Goal: Information Seeking & Learning: Compare options

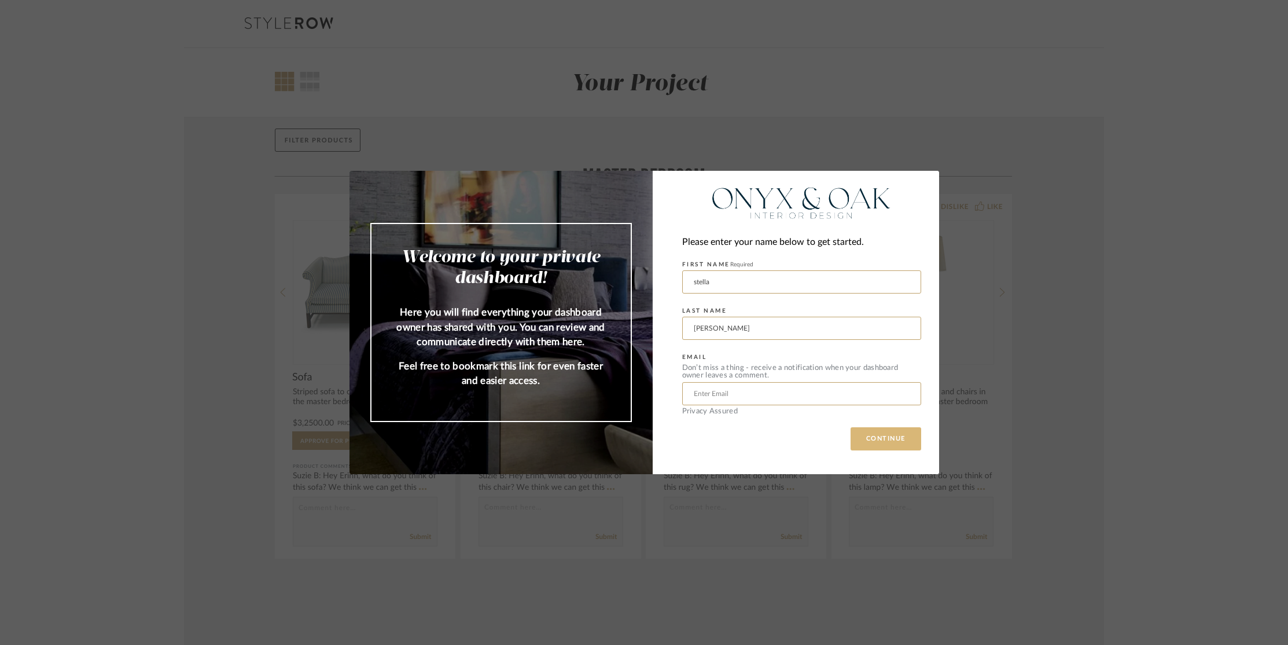
click at [880, 434] on button "CONTINUE" at bounding box center [886, 438] width 71 height 23
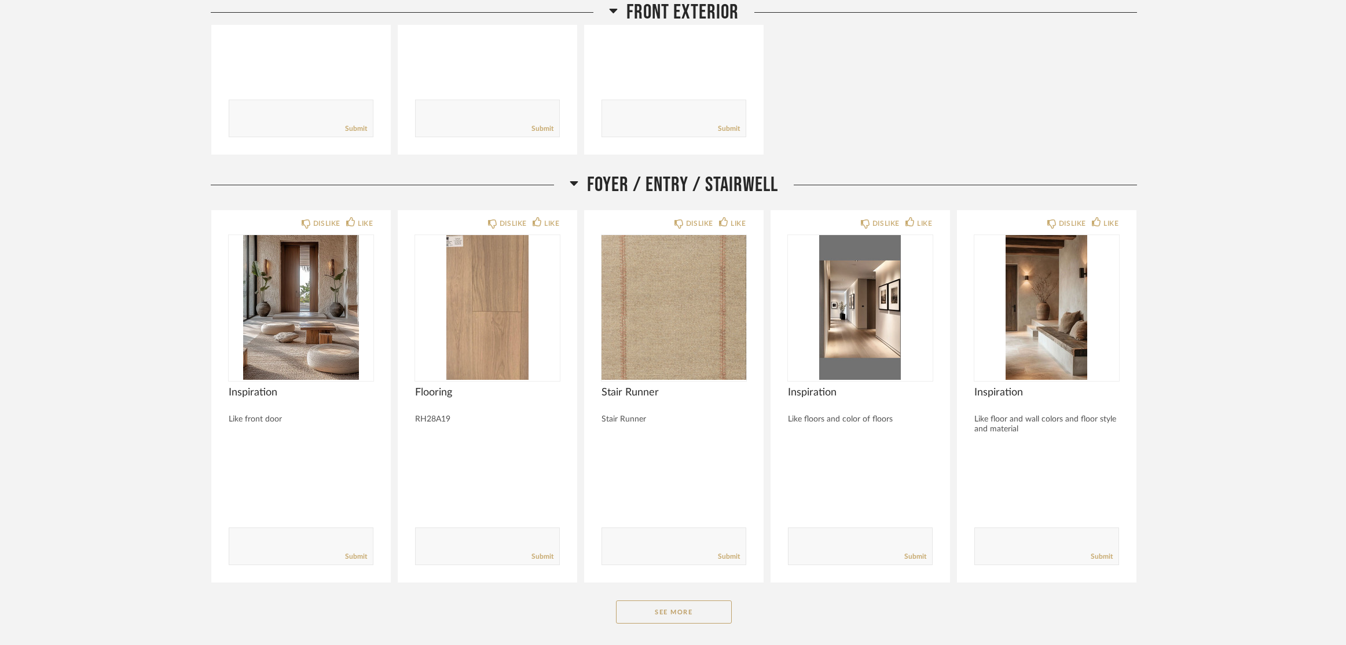
scroll to position [868, 0]
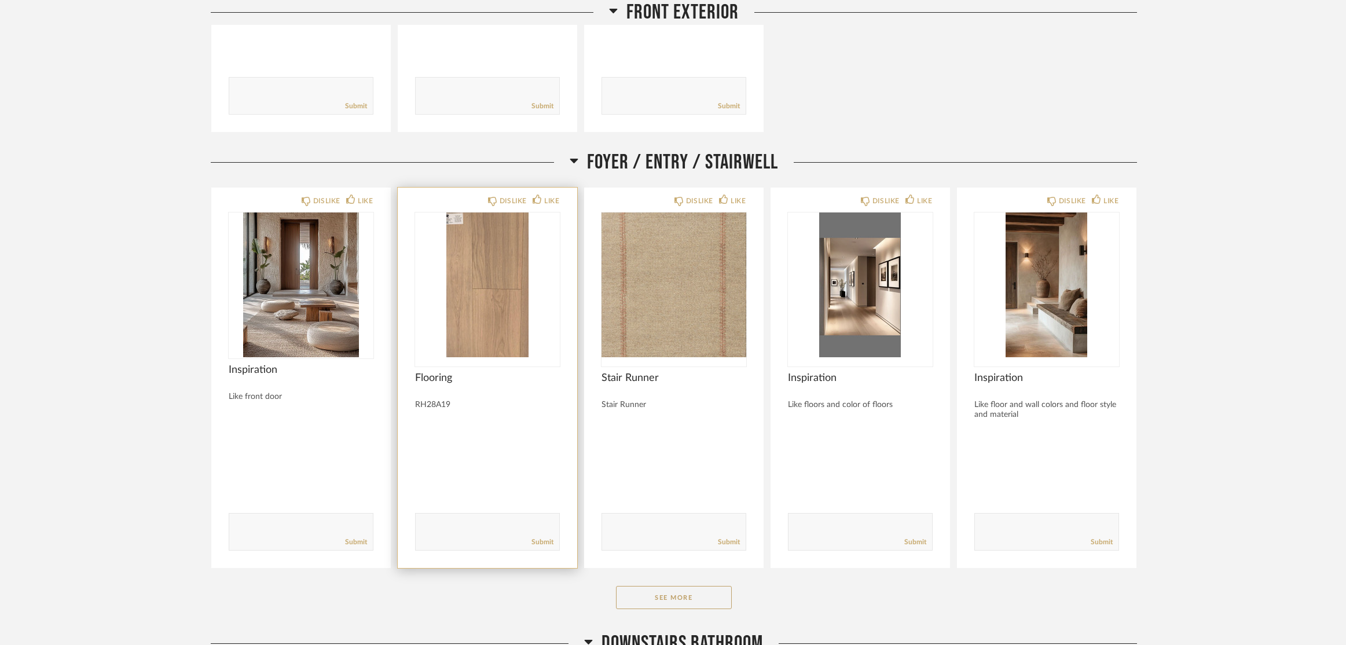
click at [0, 0] on img at bounding box center [0, 0] width 0 height 0
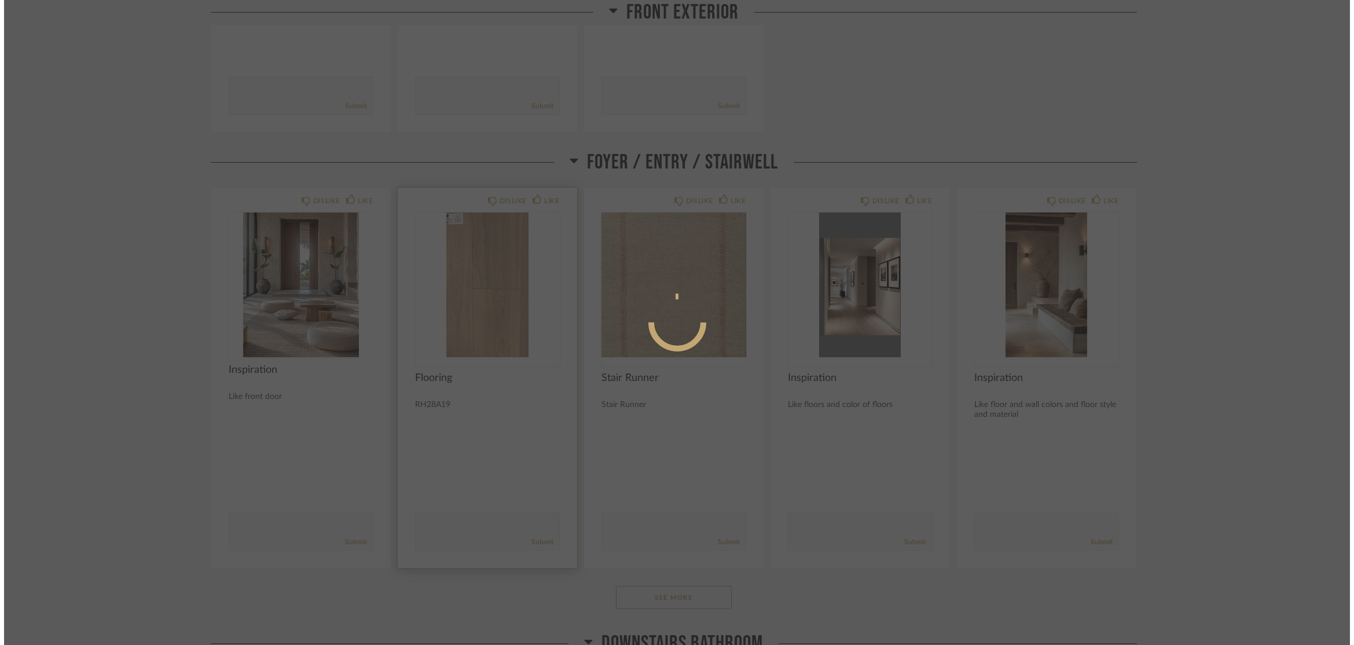
scroll to position [0, 0]
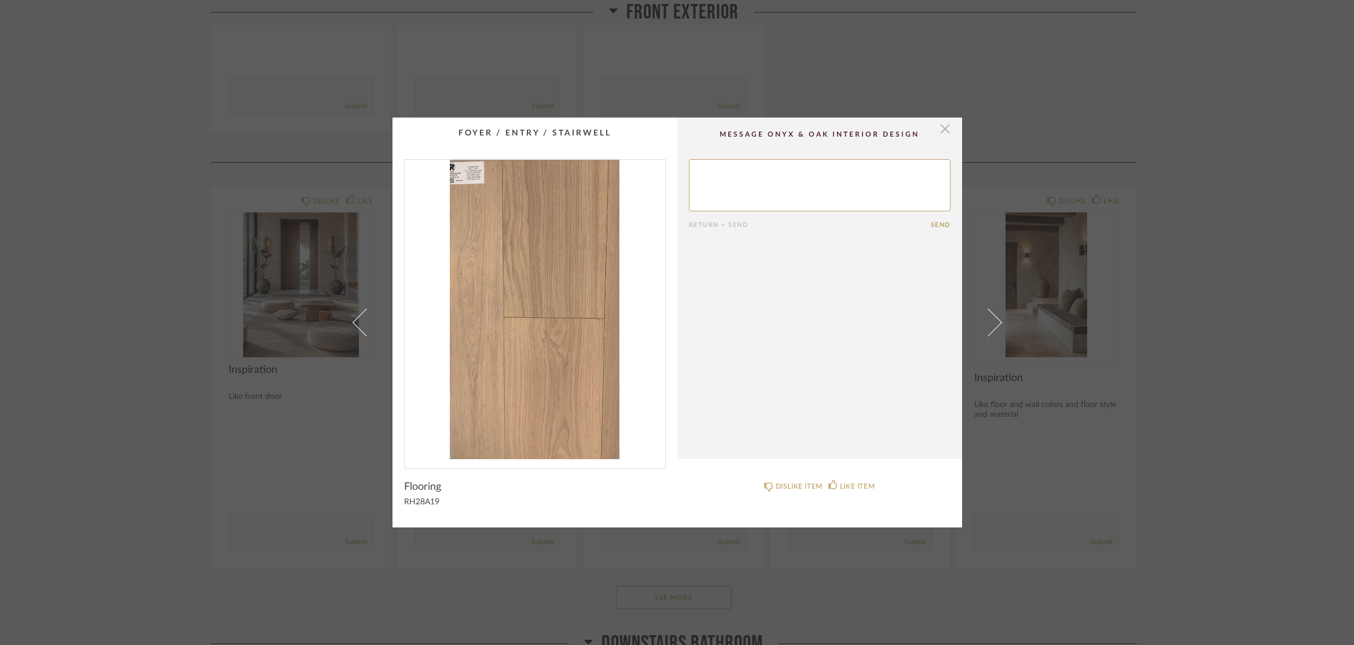
click at [946, 129] on span "button" at bounding box center [944, 128] width 23 height 23
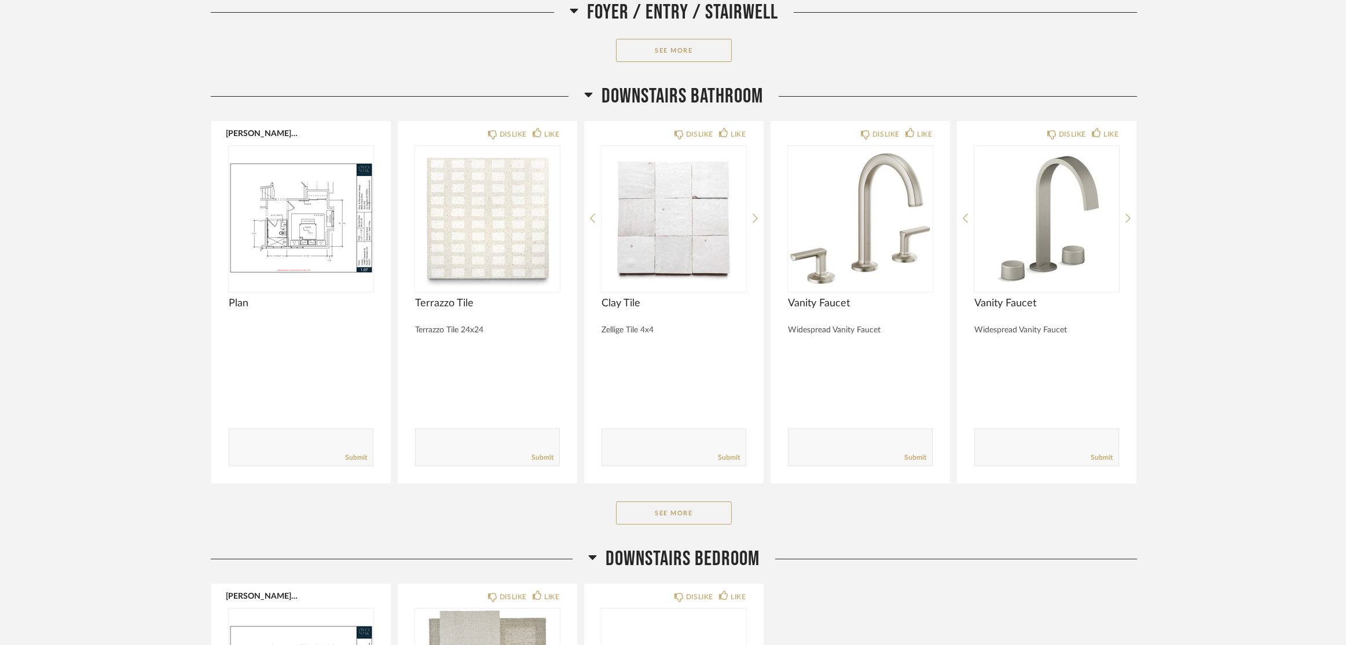
scroll to position [1447, 0]
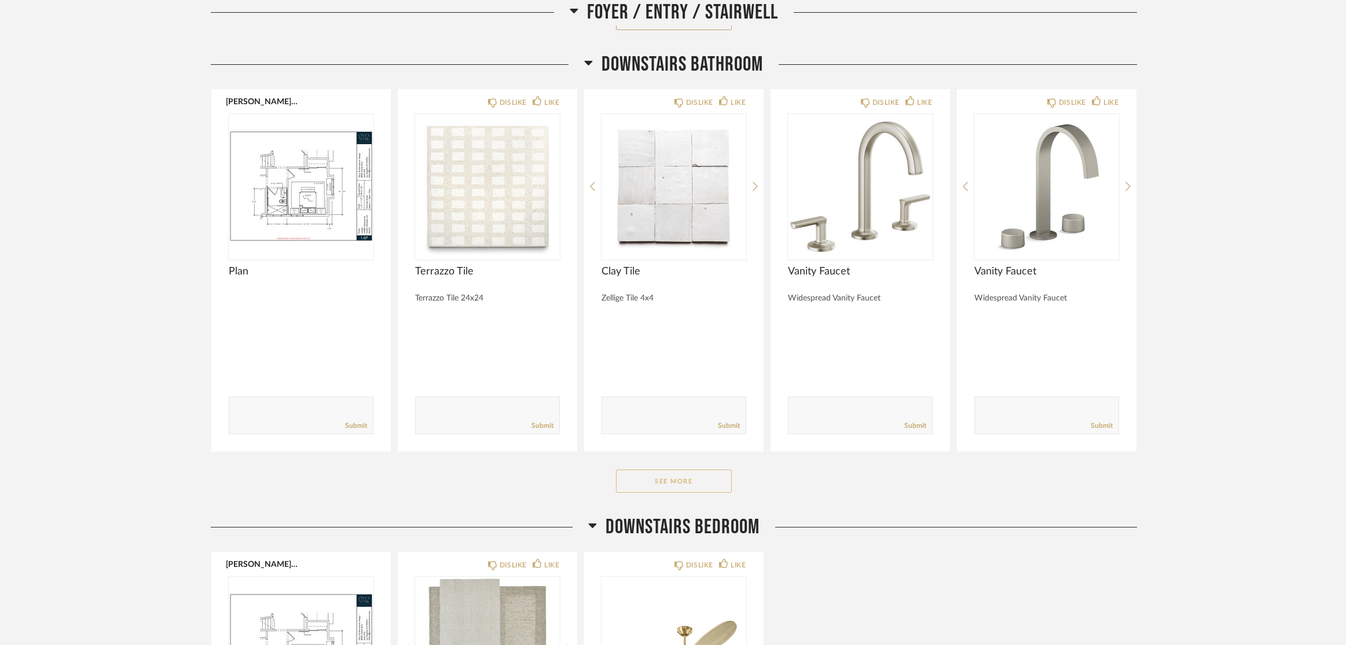
click at [703, 483] on button "See More" at bounding box center [674, 480] width 116 height 23
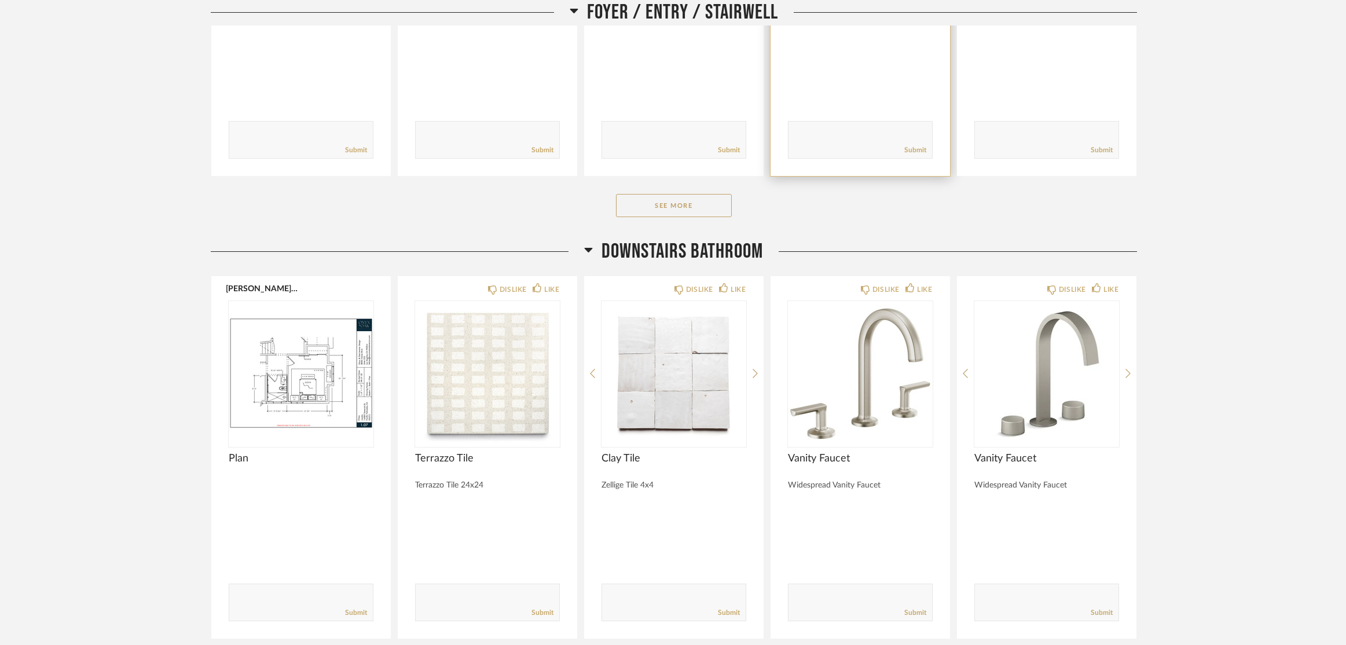
scroll to position [1215, 0]
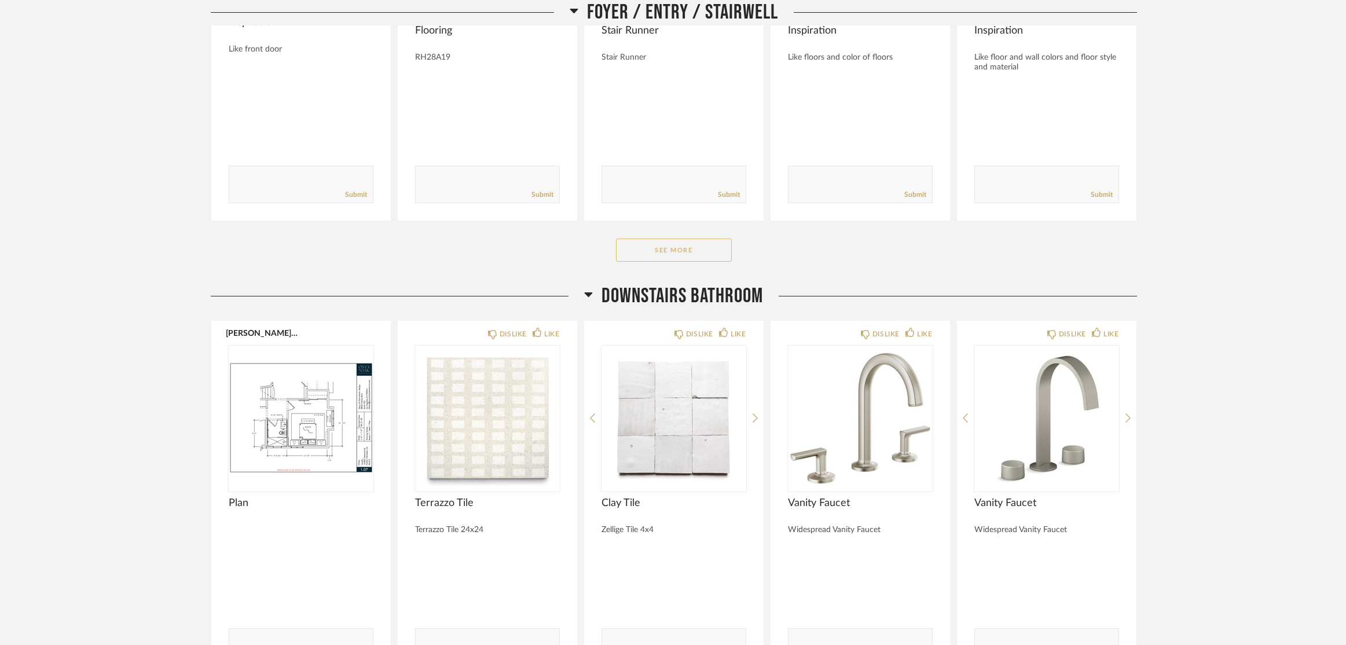
click at [708, 249] on button "See More" at bounding box center [674, 249] width 116 height 23
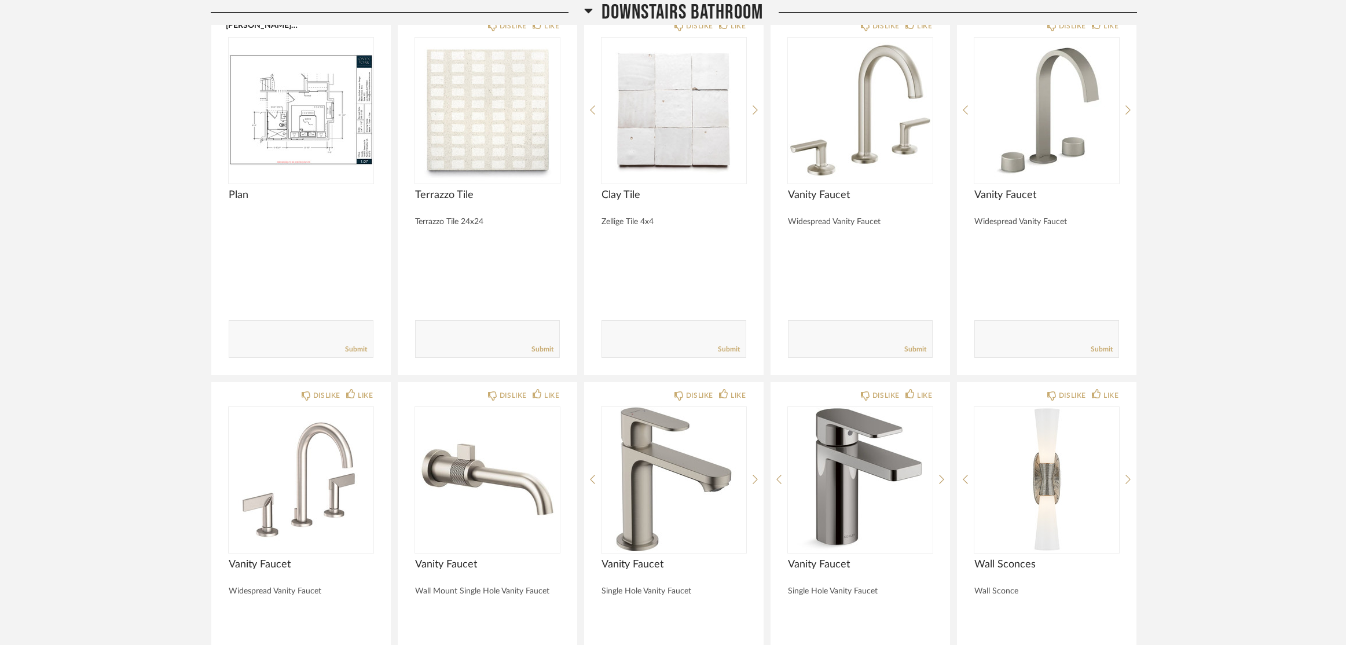
scroll to position [2199, 0]
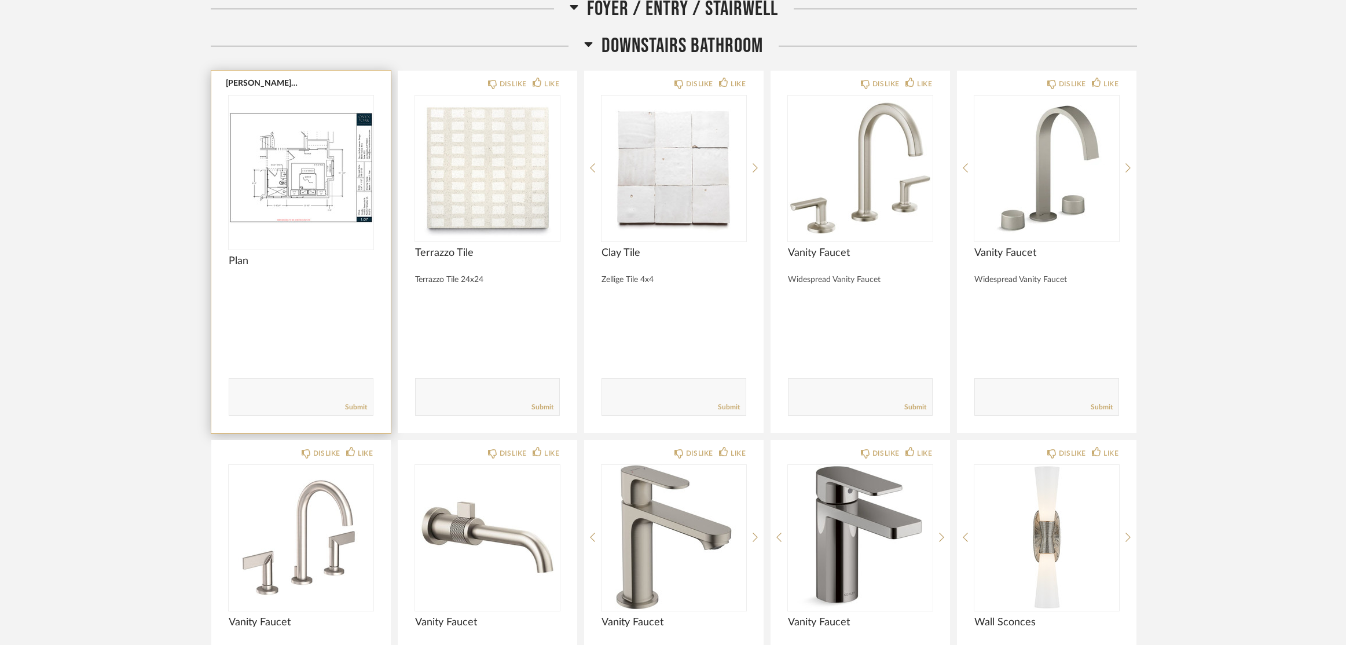
click at [0, 0] on img at bounding box center [0, 0] width 0 height 0
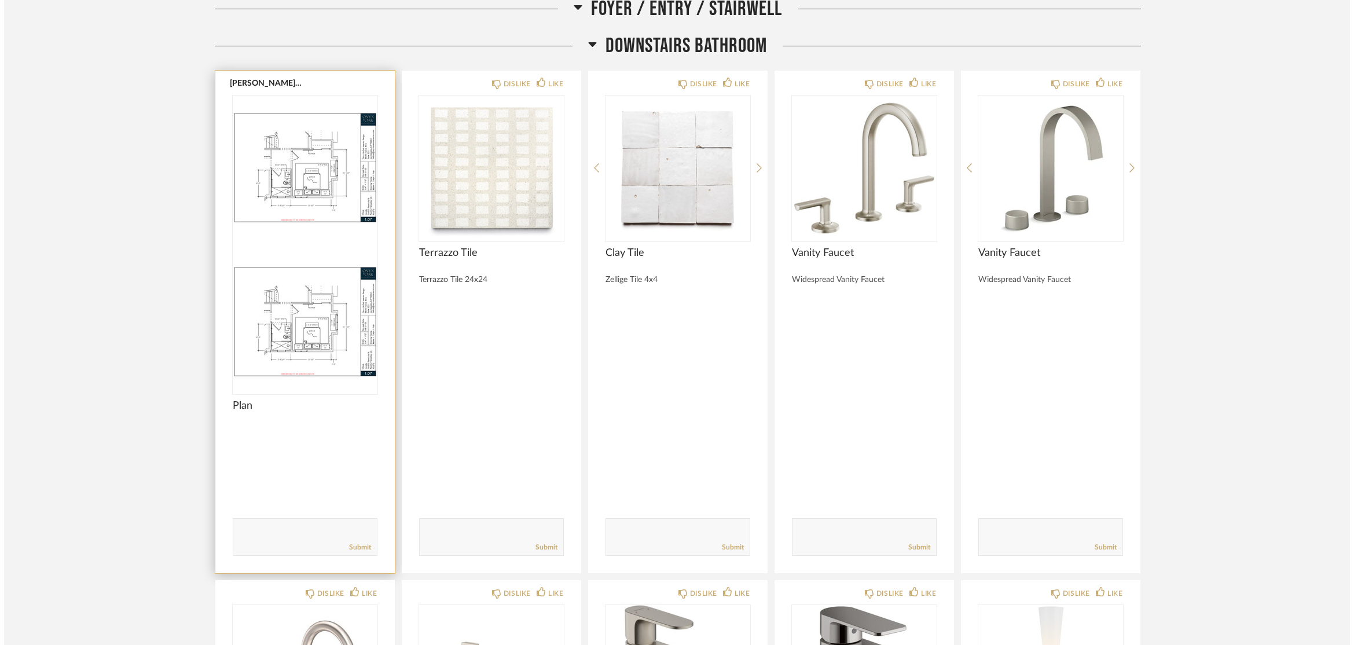
scroll to position [0, 0]
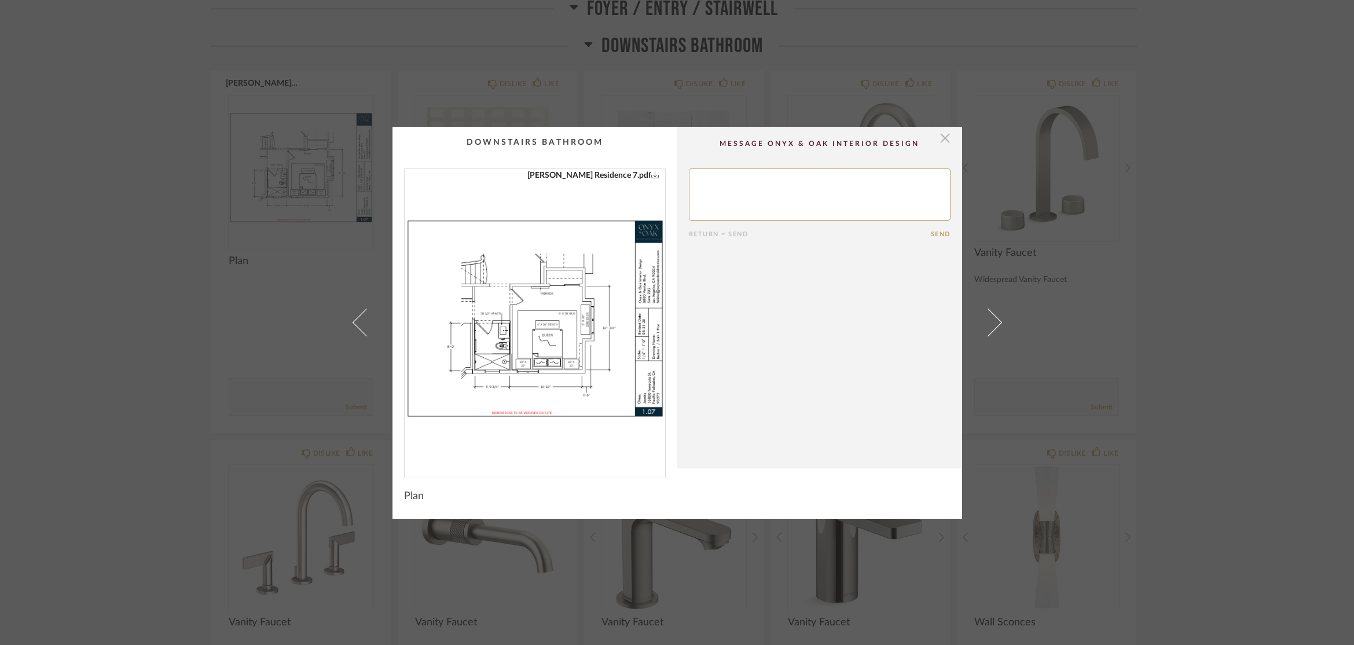
click at [938, 142] on span "button" at bounding box center [944, 138] width 23 height 23
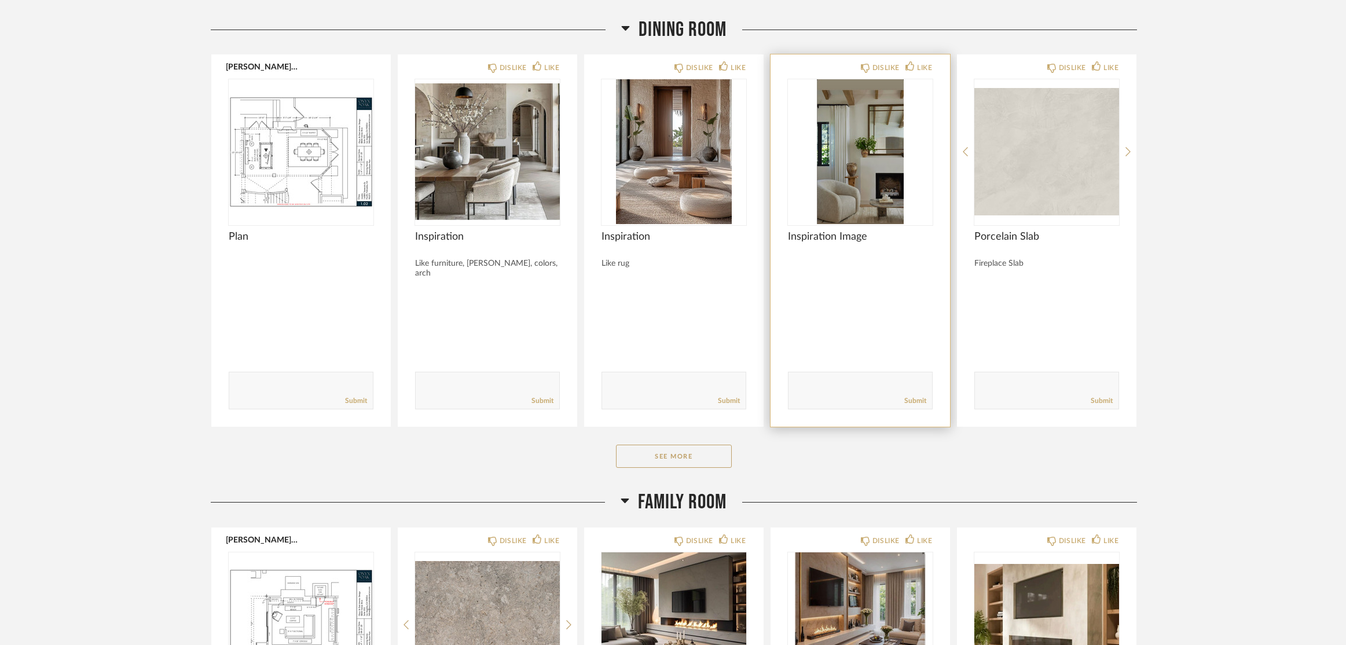
scroll to position [4283, 0]
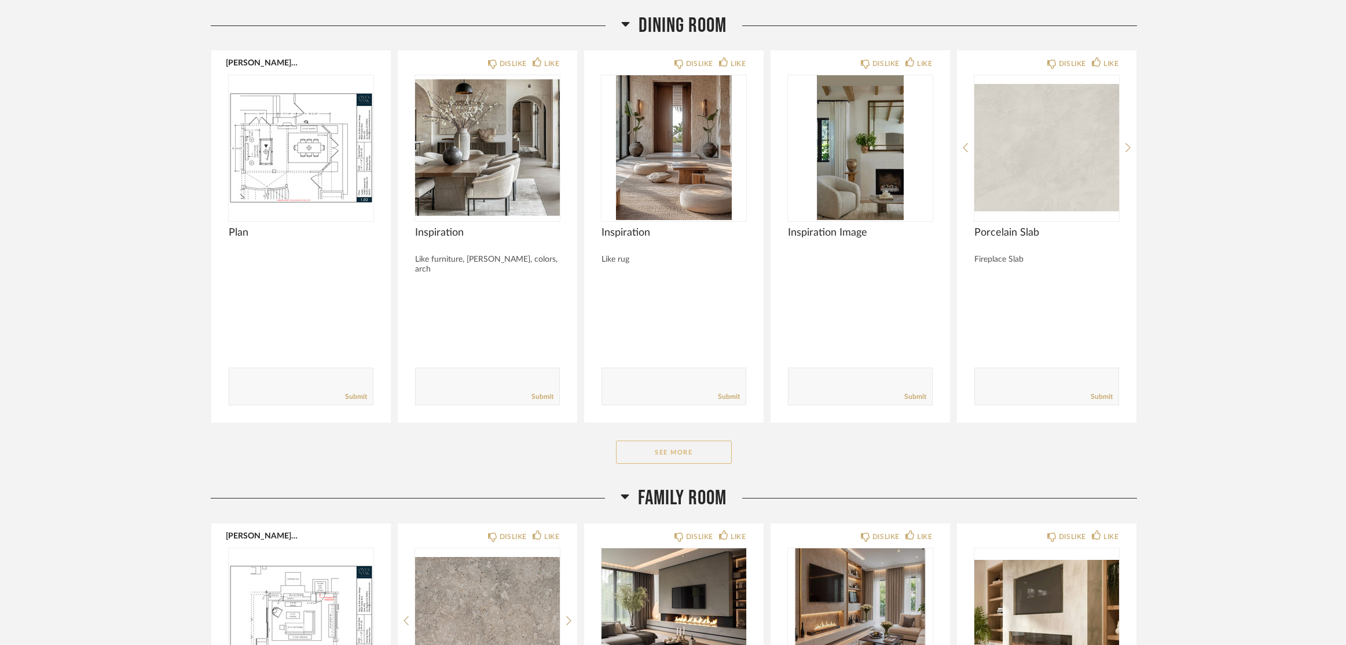
click at [722, 446] on button "See More" at bounding box center [674, 451] width 116 height 23
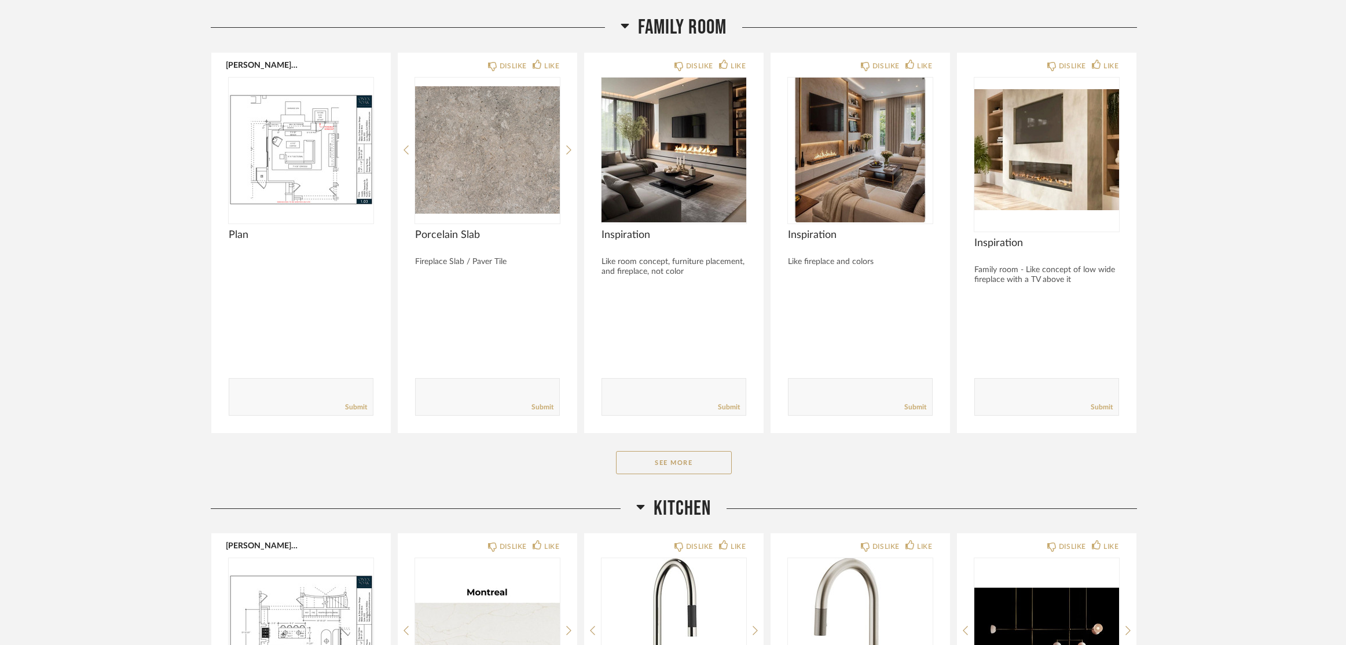
scroll to position [5151, 0]
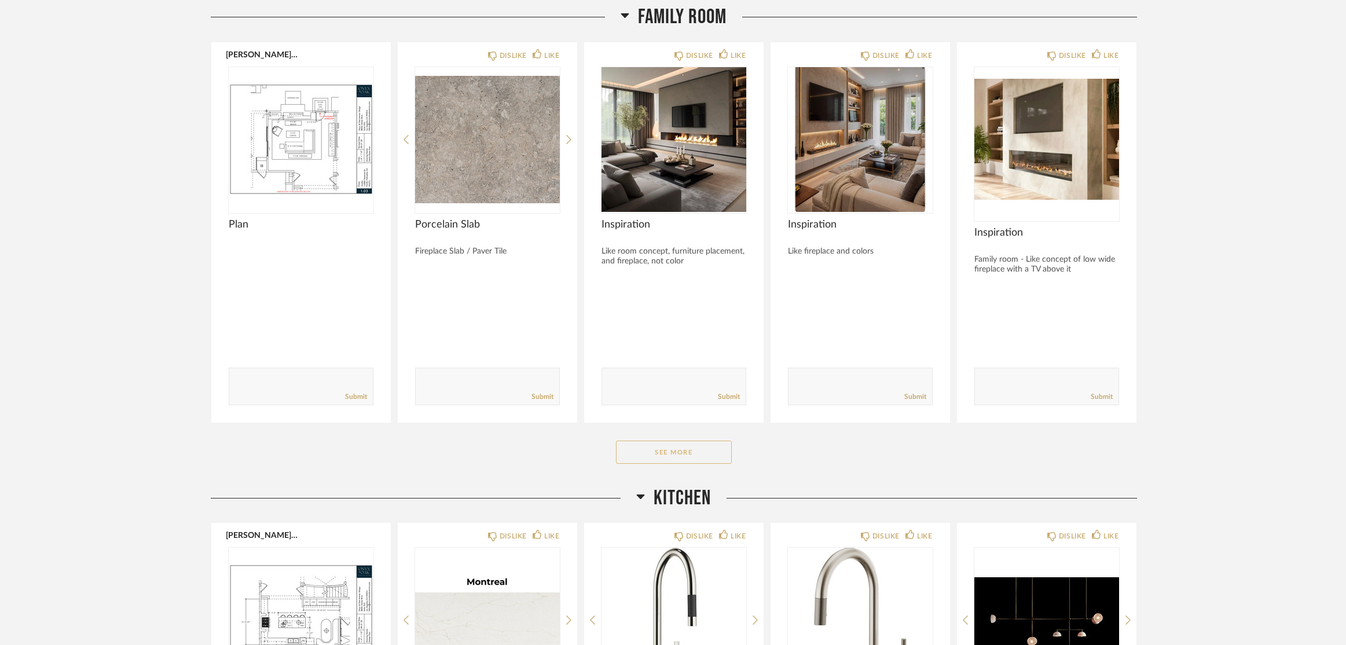
click at [678, 448] on button "See More" at bounding box center [674, 451] width 116 height 23
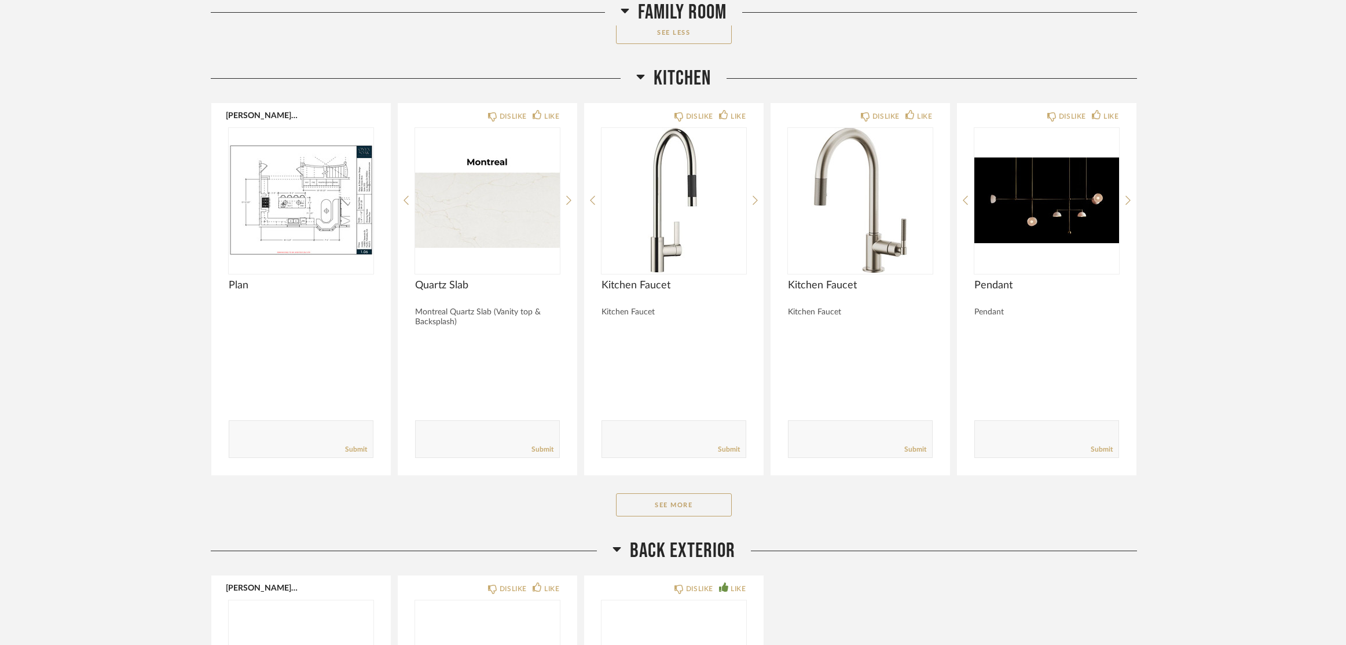
scroll to position [6019, 0]
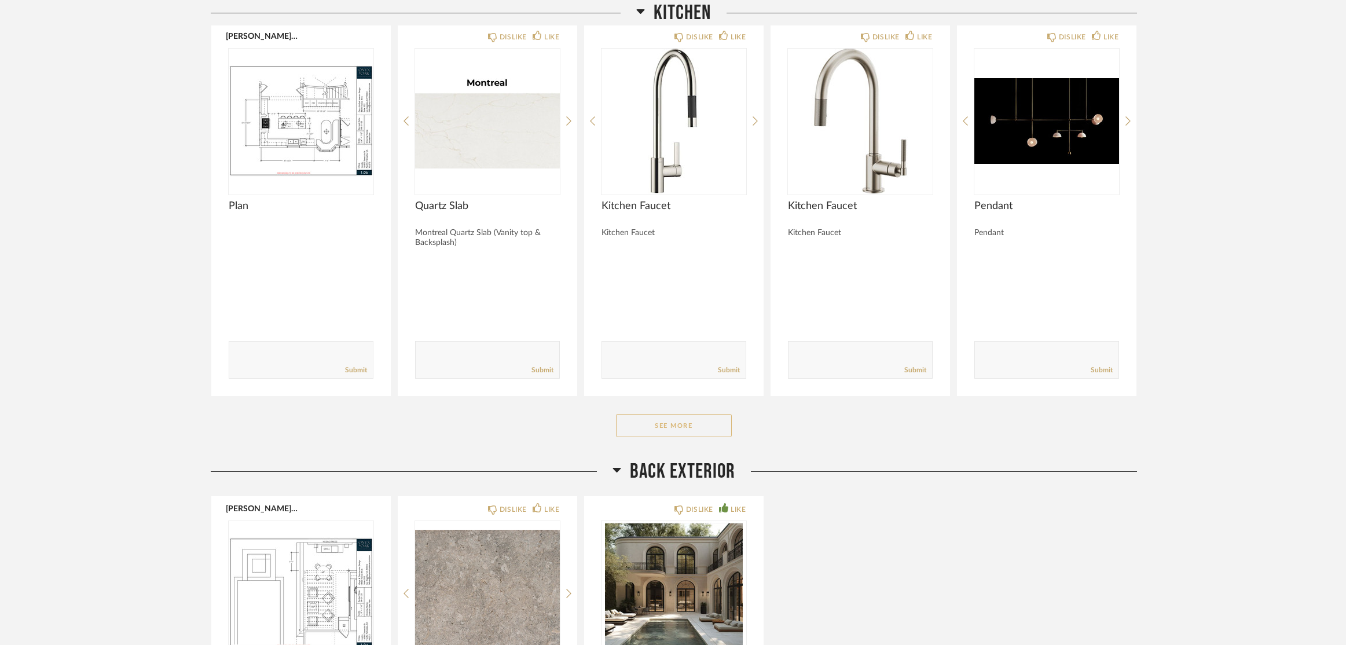
click at [697, 418] on button "See More" at bounding box center [674, 425] width 116 height 23
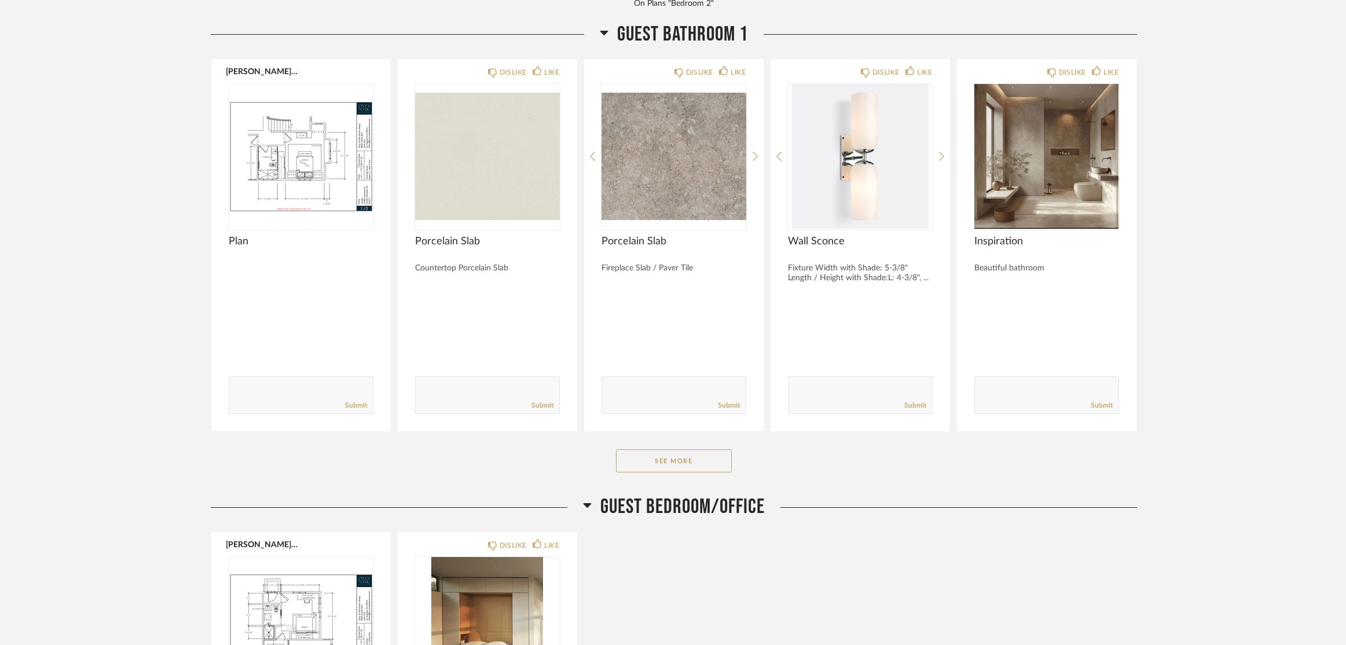
scroll to position [8449, 0]
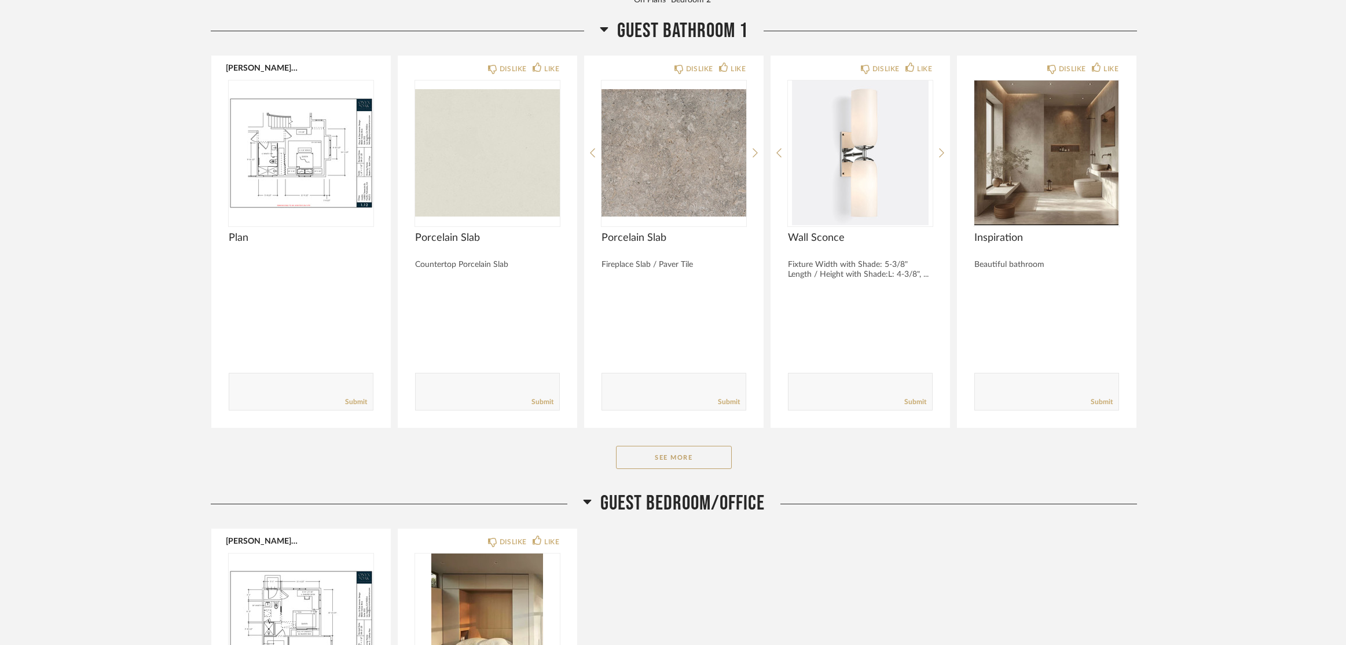
click at [718, 462] on button "See More" at bounding box center [674, 457] width 116 height 23
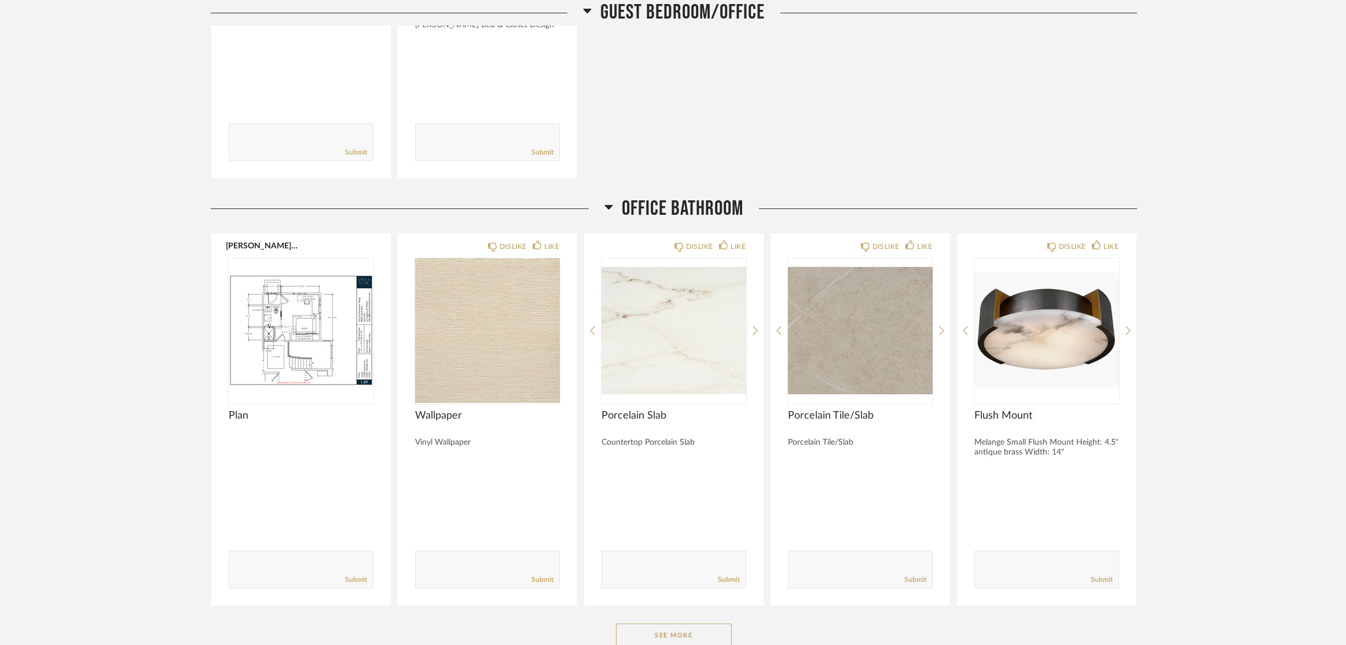
scroll to position [9665, 0]
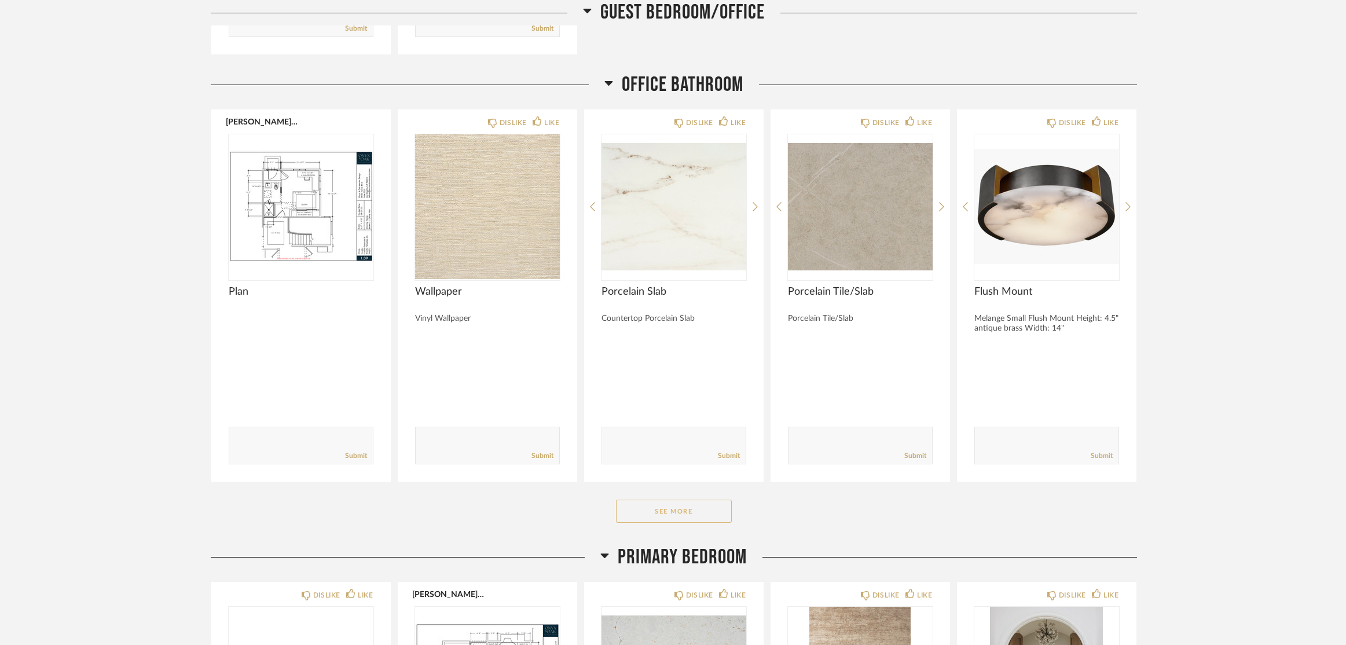
click at [716, 509] on button "See More" at bounding box center [674, 510] width 116 height 23
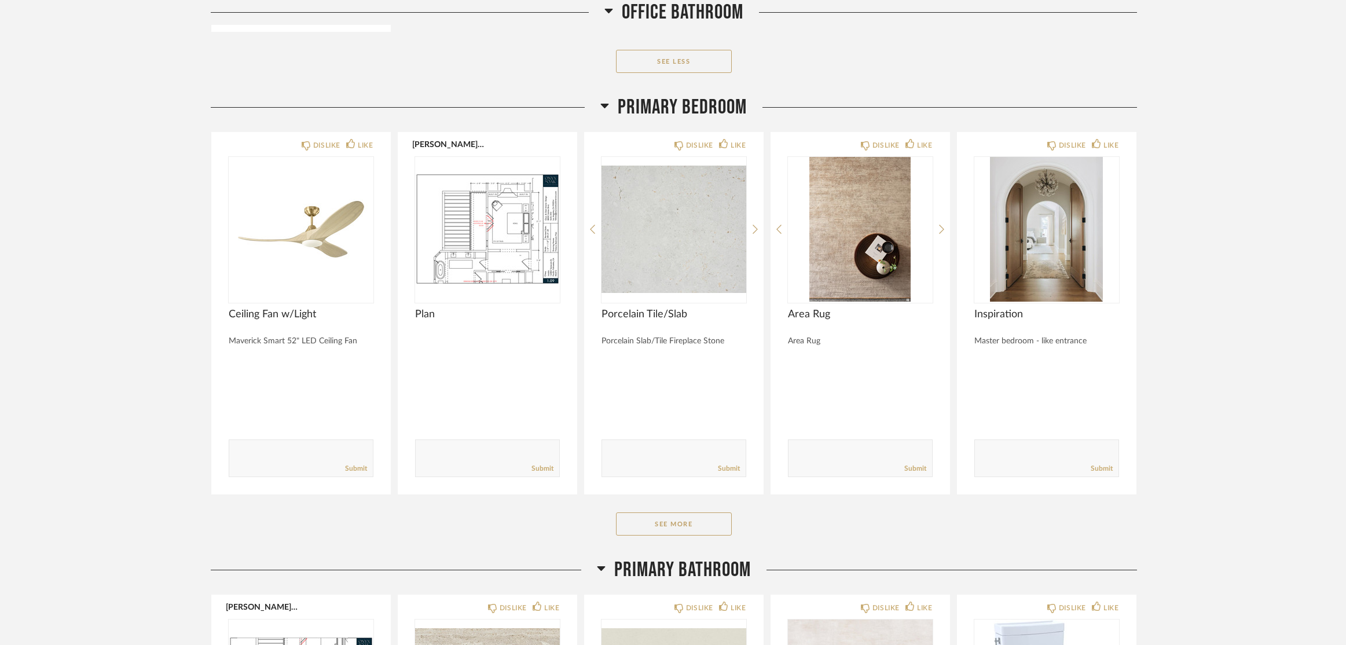
scroll to position [10533, 0]
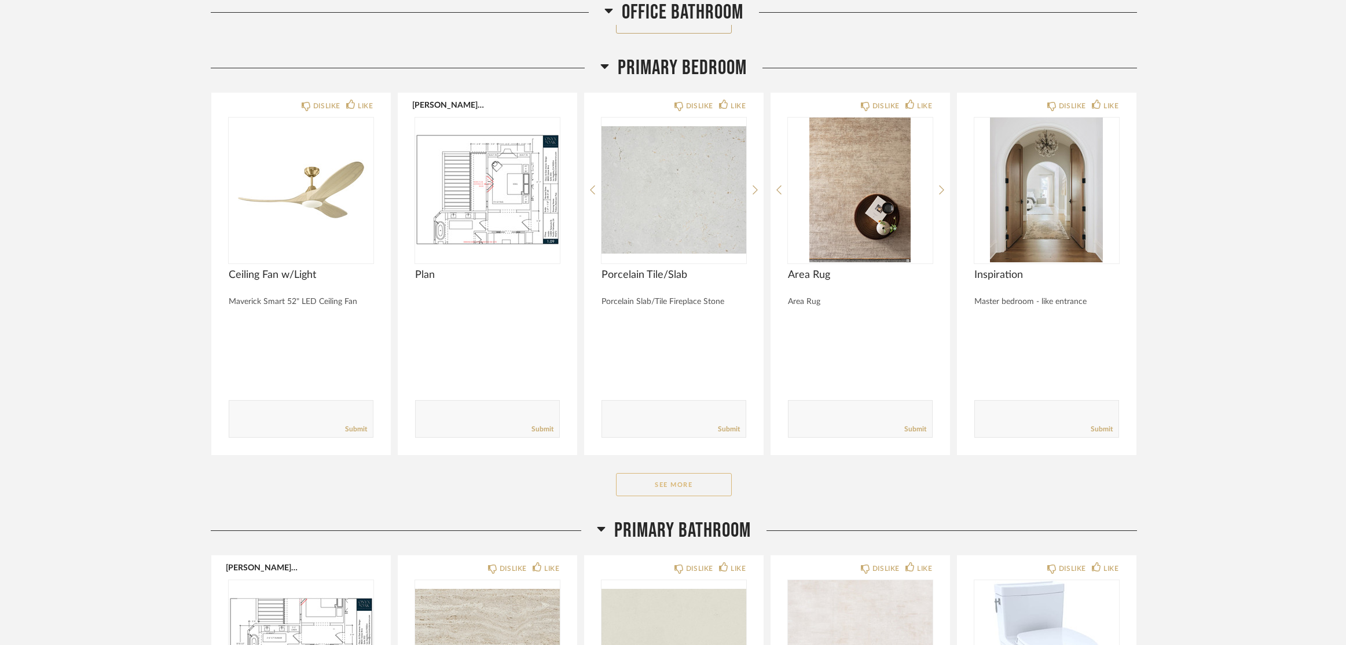
click at [695, 480] on button "See More" at bounding box center [674, 484] width 116 height 23
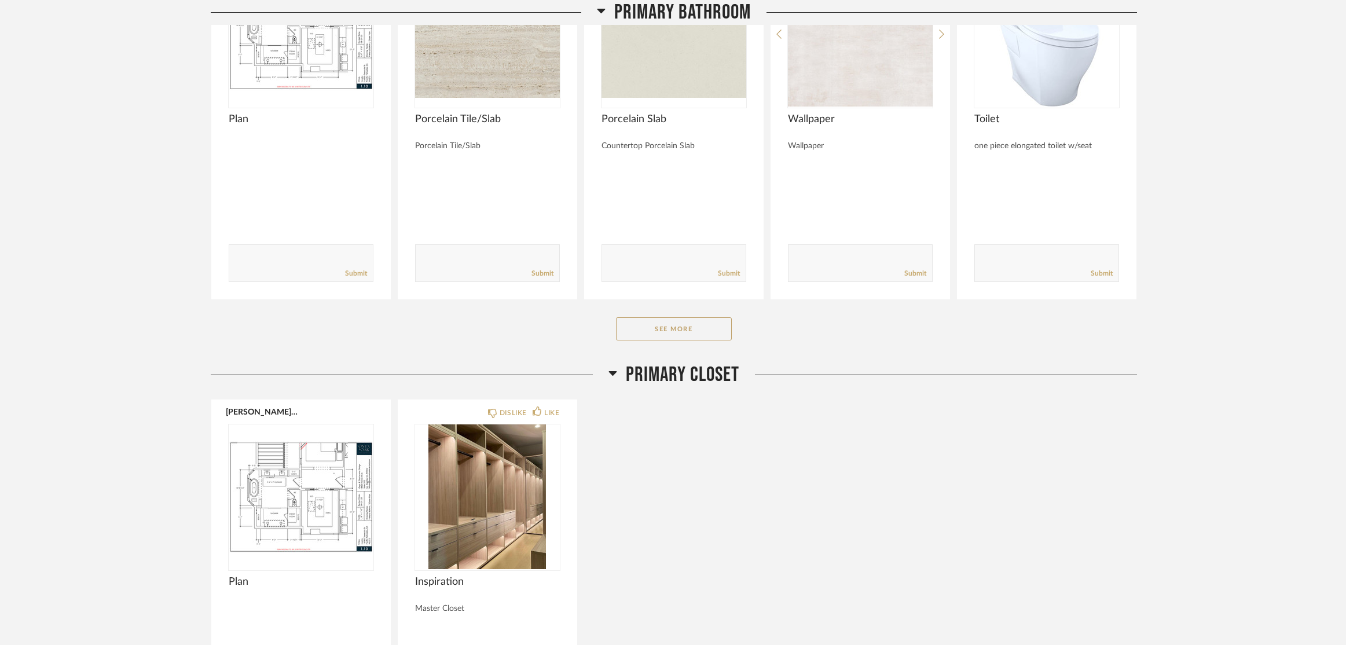
scroll to position [11575, 0]
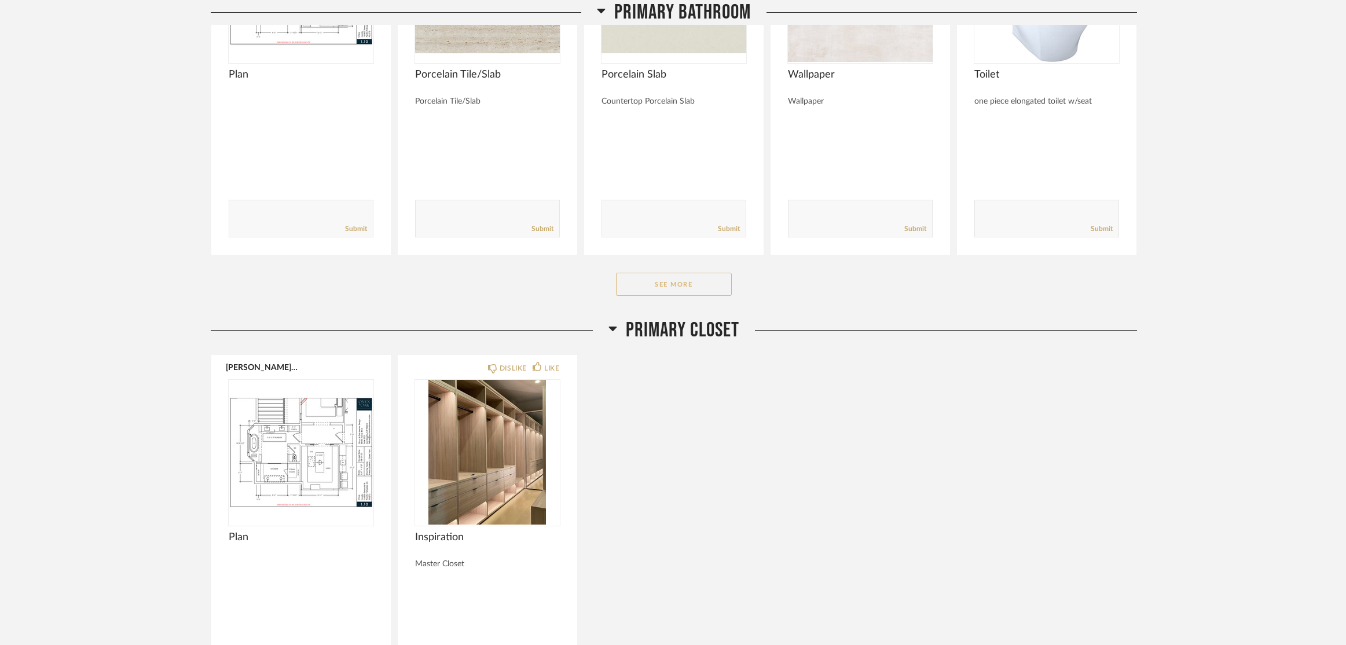
click at [727, 293] on button "See More" at bounding box center [674, 284] width 116 height 23
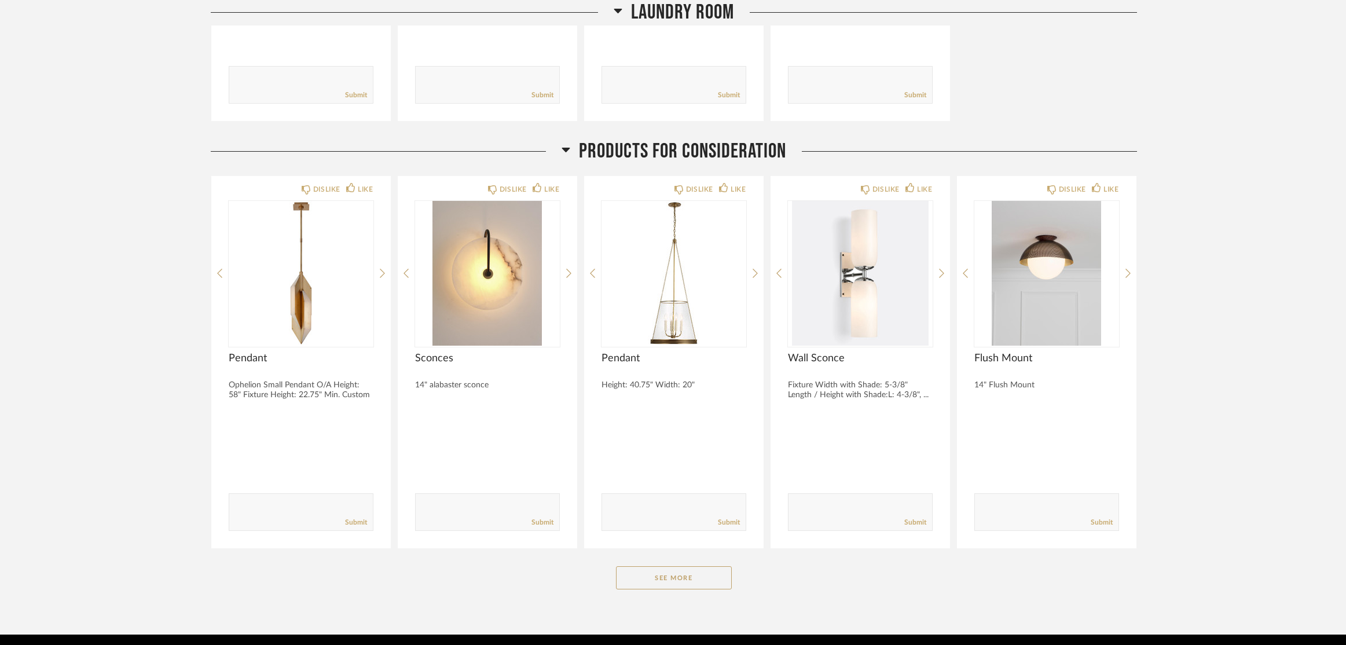
scroll to position [14121, 0]
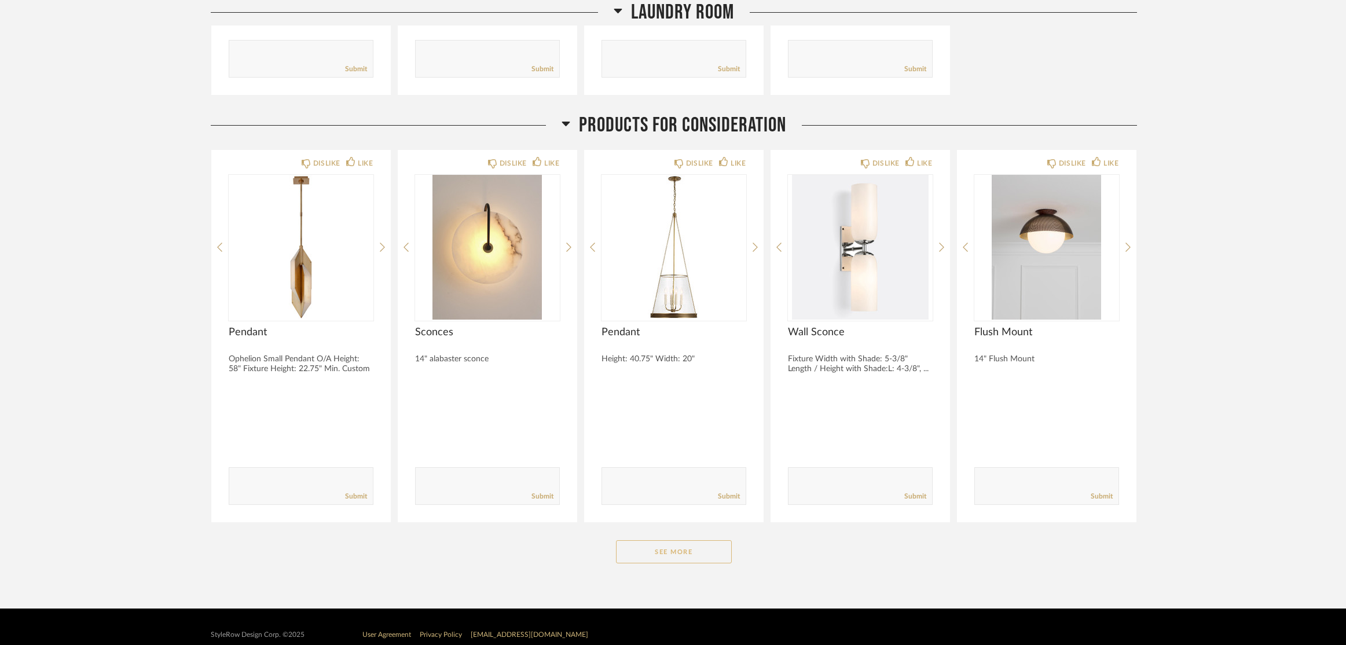
drag, startPoint x: 691, startPoint y: 552, endPoint x: 903, endPoint y: 482, distance: 223.5
click at [693, 552] on button "See More" at bounding box center [674, 551] width 116 height 23
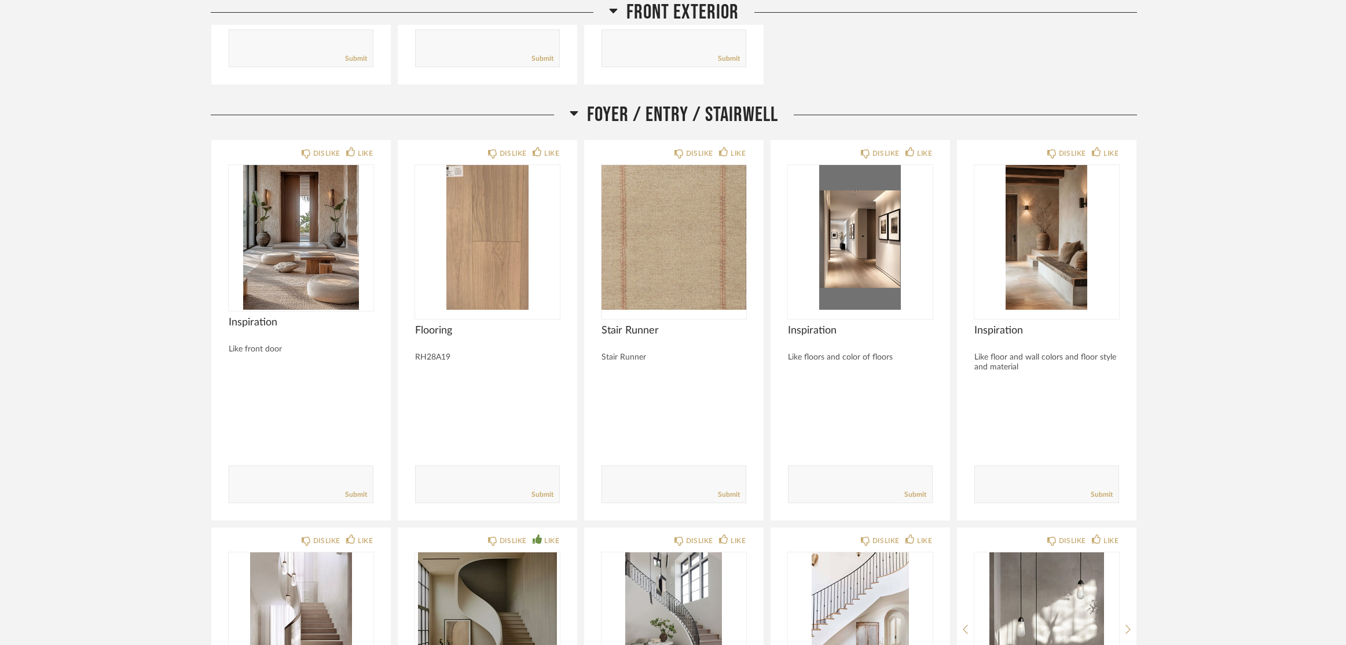
scroll to position [926, 0]
